Goal: Task Accomplishment & Management: Manage account settings

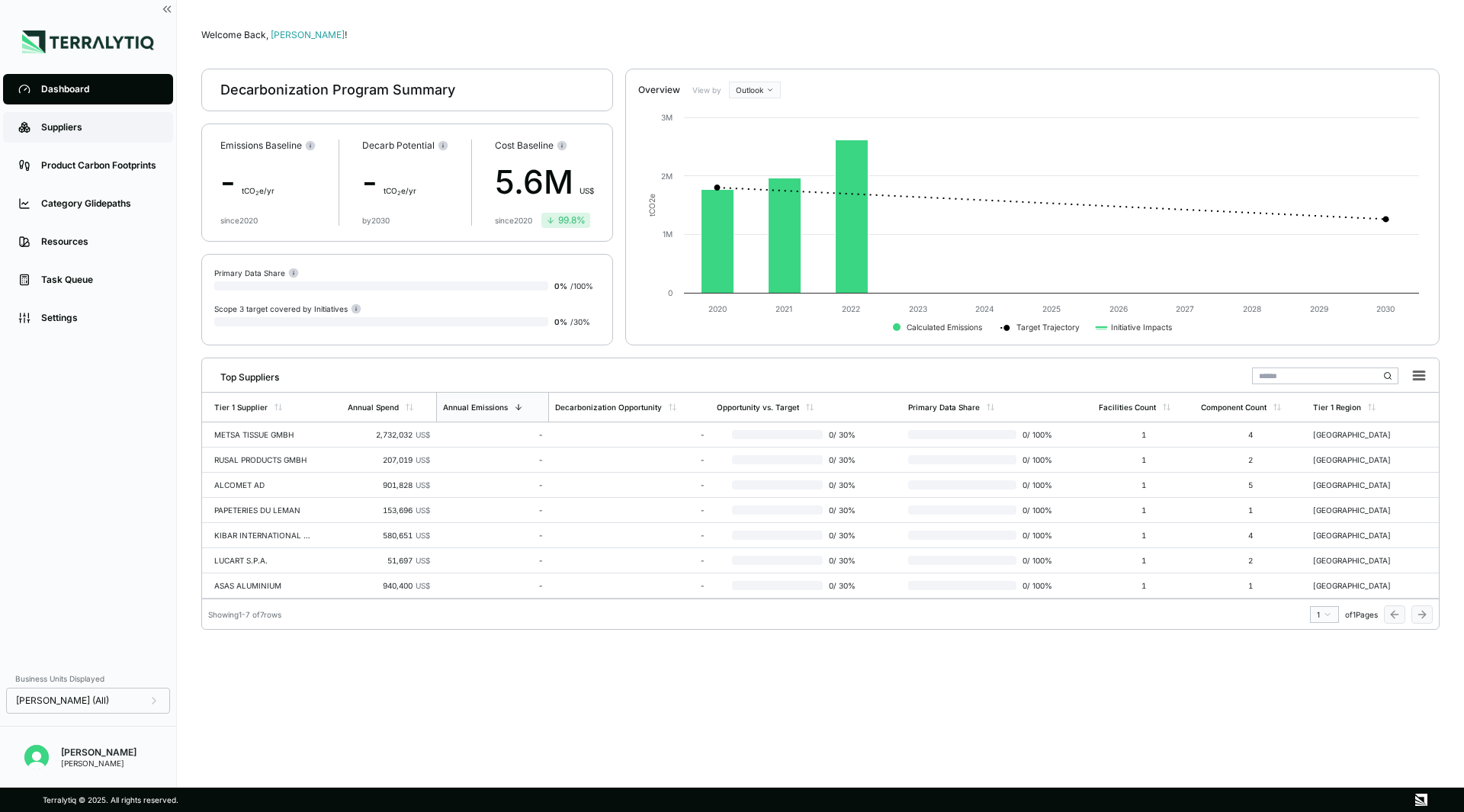
click at [124, 138] on link "Suppliers" at bounding box center [87, 127] width 170 height 30
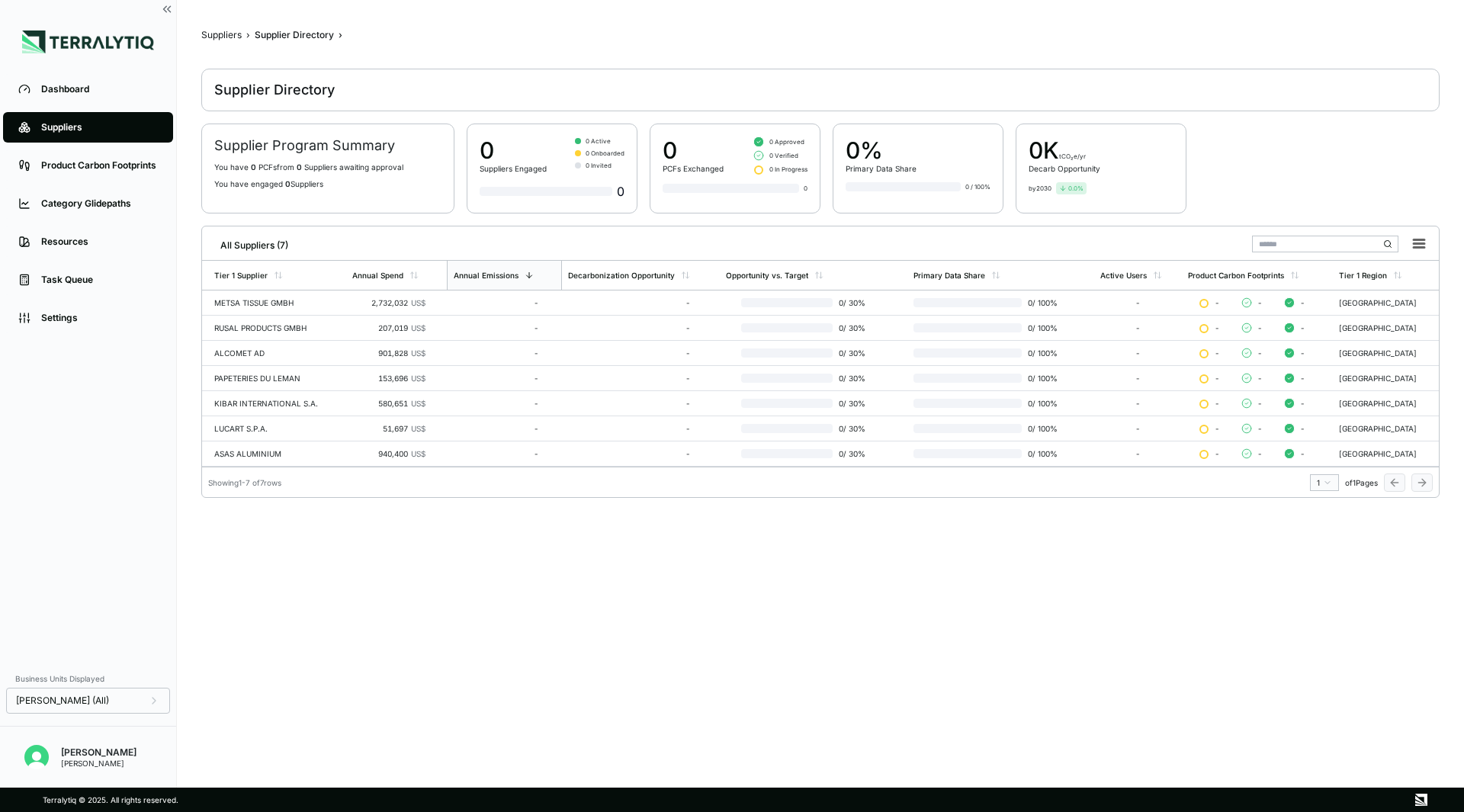
click at [272, 240] on div "All Suppliers (7)" at bounding box center [248, 242] width 80 height 19
click at [1415, 237] on rect at bounding box center [1419, 244] width 22 height 22
click at [807, 562] on main "Suppliers › Supplier Directory › Supplier Directory Supplier Program Summary Yo…" at bounding box center [820, 398] width 1238 height 738
click at [410, 189] on div "Supplier Program Summary You have 0 PCF s from 0 Supplier s awaiting approval Y…" at bounding box center [328, 169] width 253 height 90
click at [77, 90] on div "Dashboard" at bounding box center [99, 89] width 117 height 12
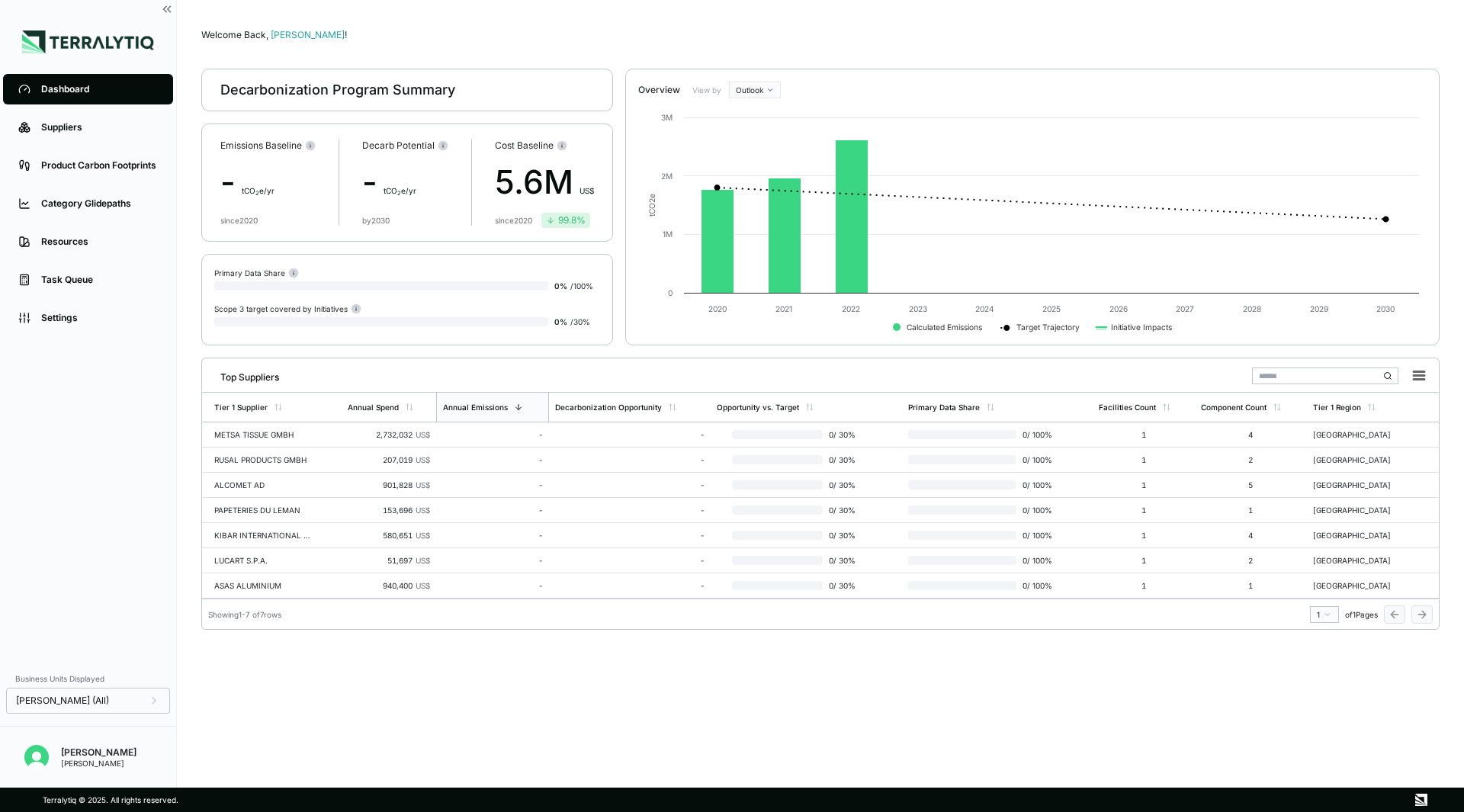
click at [282, 378] on div "Top Suppliers" at bounding box center [820, 374] width 1225 height 31
click at [484, 741] on div "Welcome Back, [PERSON_NAME] ! Decarbonization Program Summary Emissions Baselin…" at bounding box center [820, 393] width 1238 height 738
click at [73, 309] on link "Settings" at bounding box center [87, 318] width 170 height 30
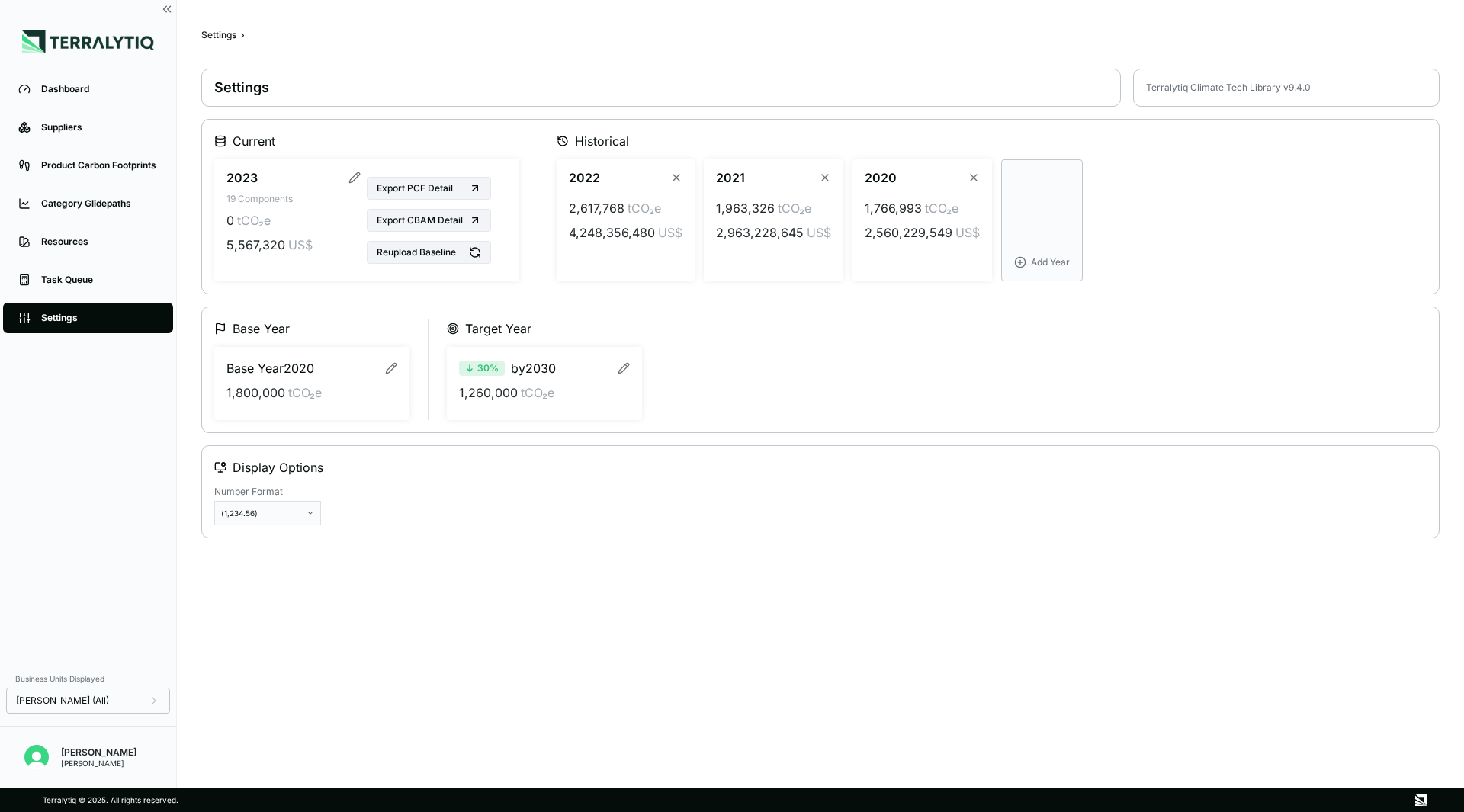
click at [73, 309] on link "Settings" at bounding box center [87, 318] width 170 height 30
click at [467, 185] on button "Export PCF Detail" at bounding box center [429, 187] width 125 height 23
click at [471, 193] on icon at bounding box center [475, 188] width 12 height 12
click at [989, 39] on div "Settings ›" at bounding box center [820, 35] width 1238 height 12
